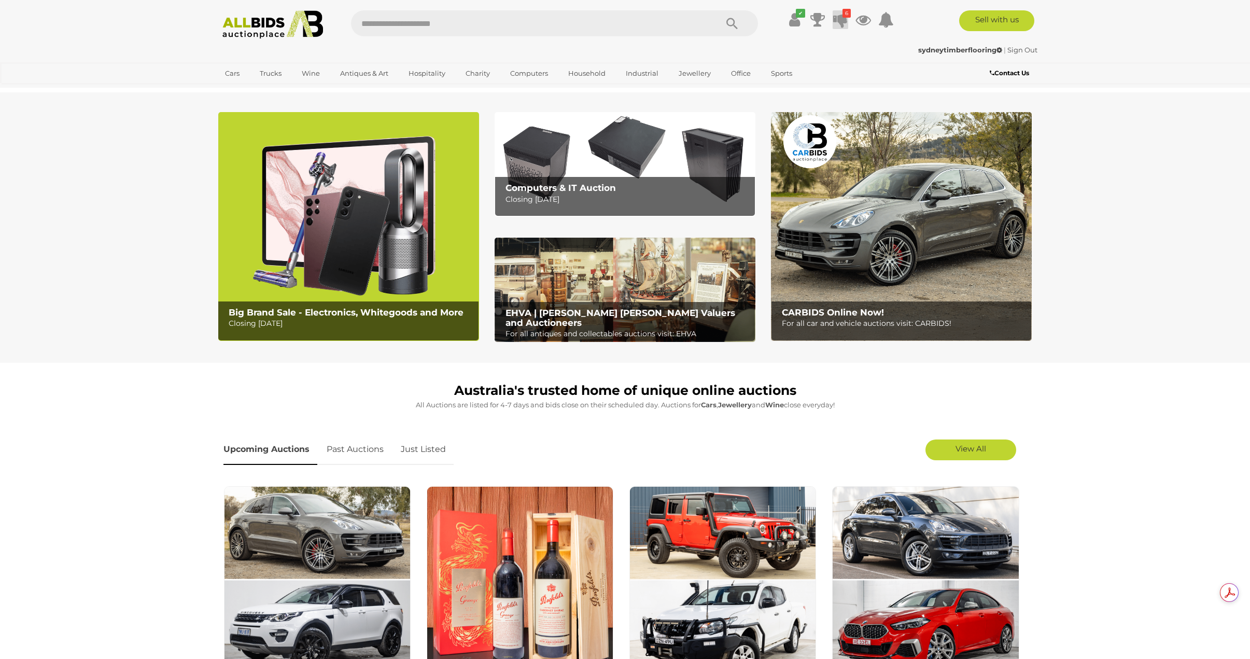
click at [841, 20] on icon at bounding box center [840, 19] width 15 height 19
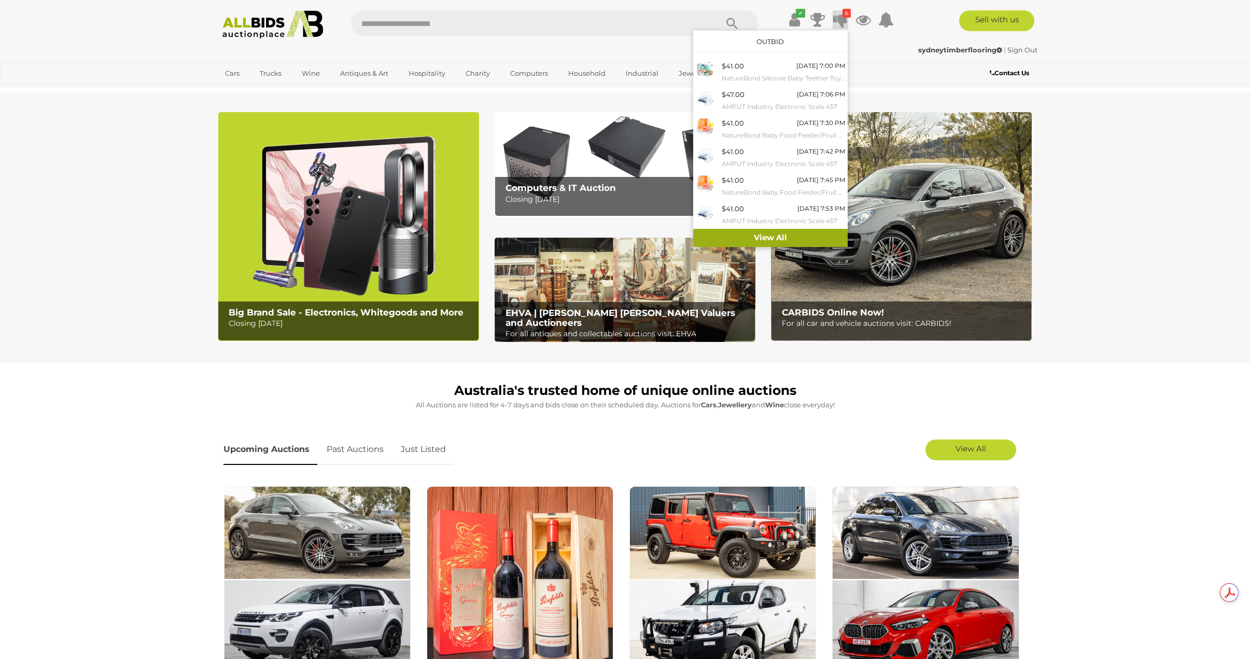
click at [785, 234] on link "View All" at bounding box center [770, 238] width 155 height 18
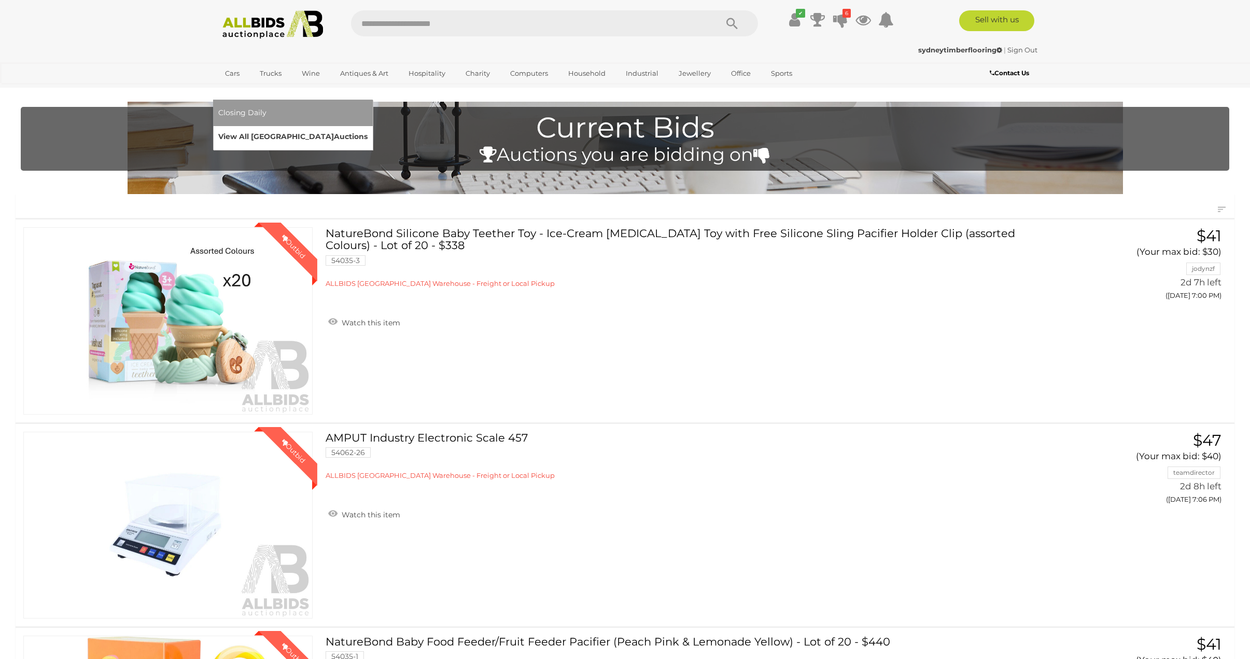
click at [368, 129] on link "View All Sydney Auctions" at bounding box center [292, 137] width 149 height 16
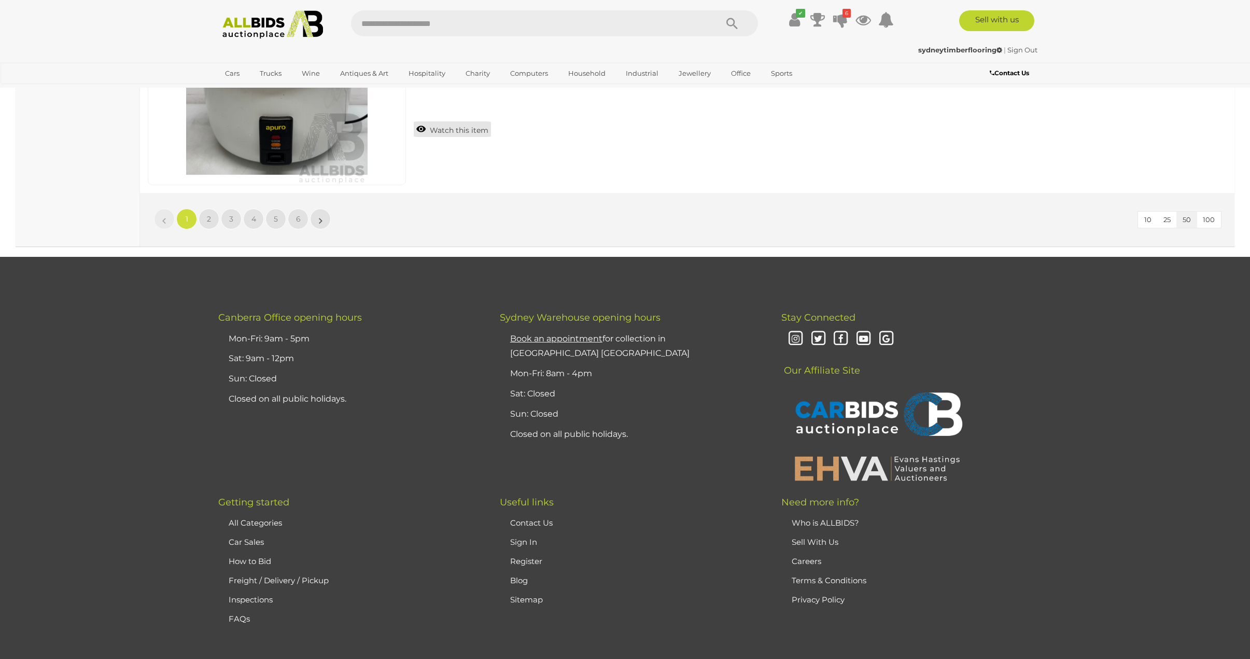
scroll to position [9793, 0]
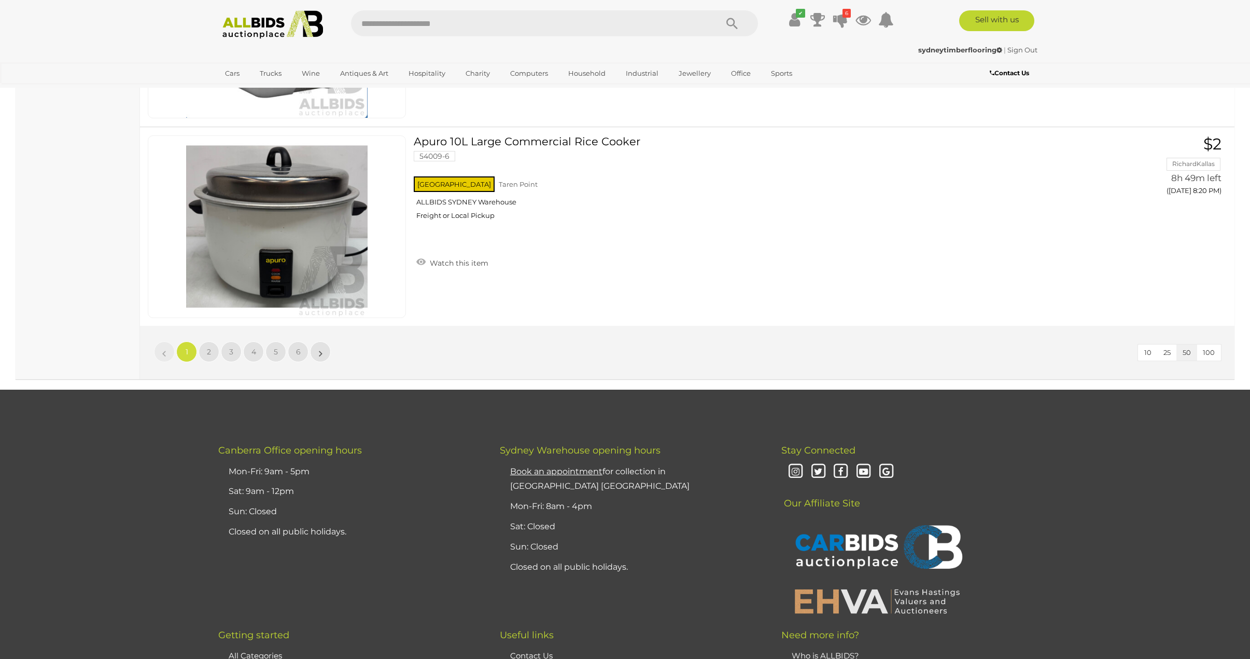
click at [305, 361] on li "6" at bounding box center [298, 351] width 20 height 21
click at [299, 357] on link "6" at bounding box center [298, 351] width 21 height 21
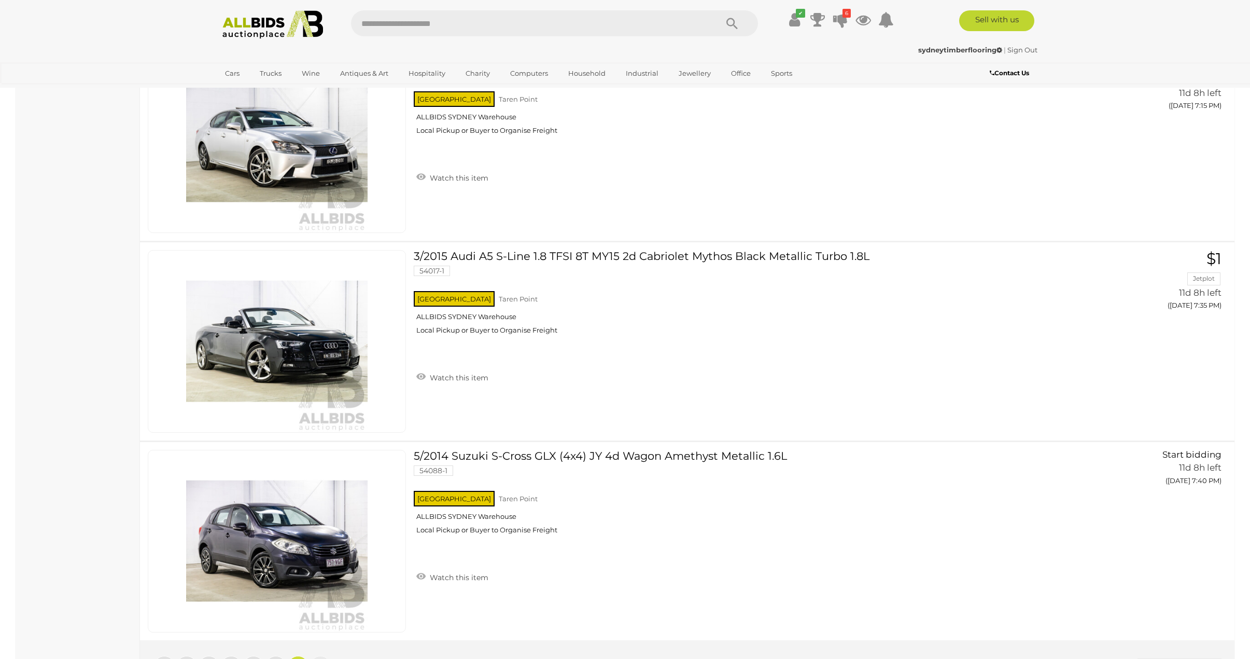
scroll to position [5374, 0]
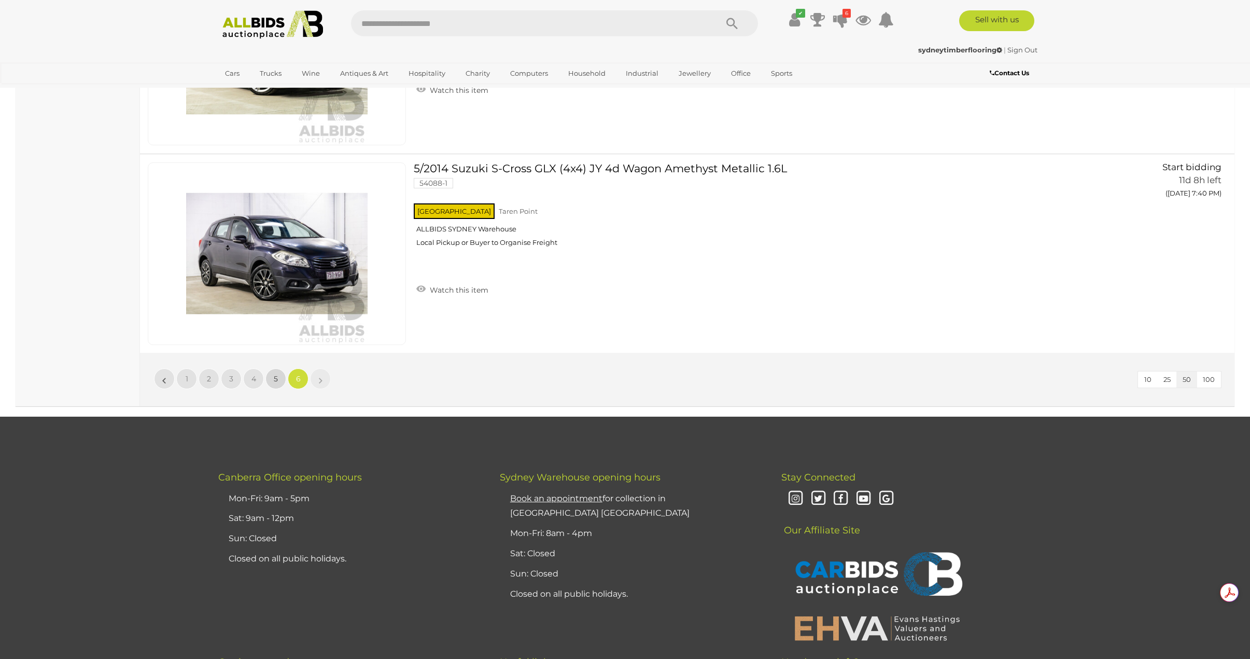
click at [274, 384] on link "5" at bounding box center [275, 378] width 21 height 21
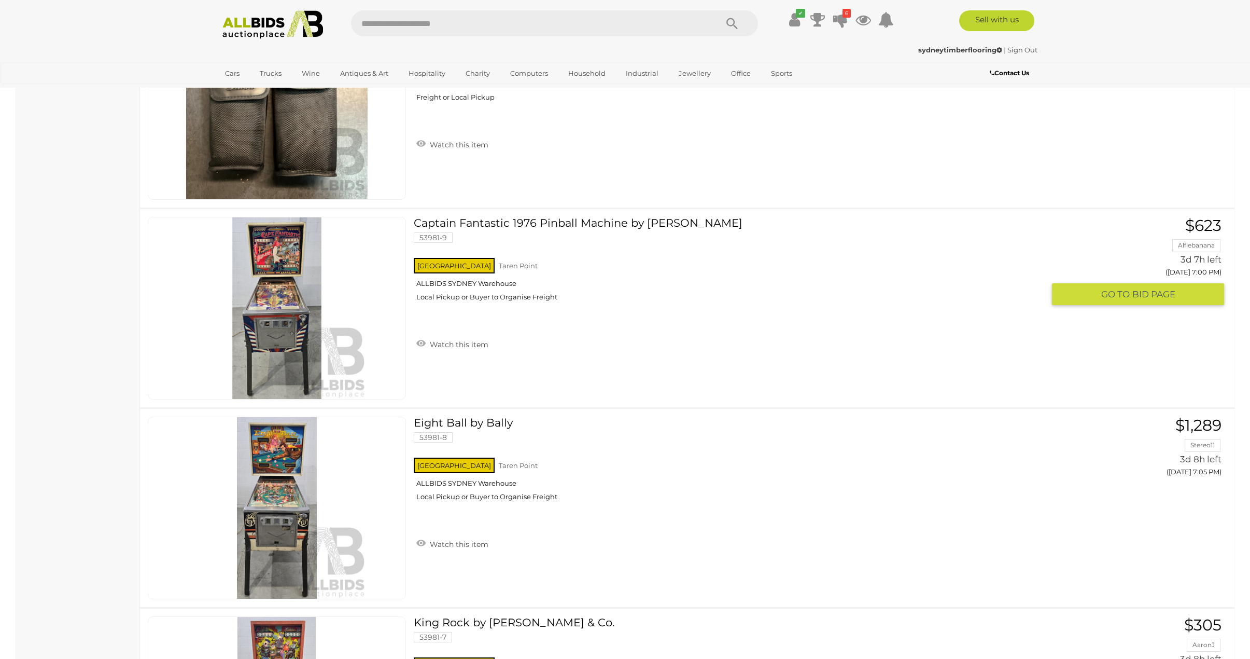
scroll to position [8174, 0]
